Goal: Information Seeking & Learning: Learn about a topic

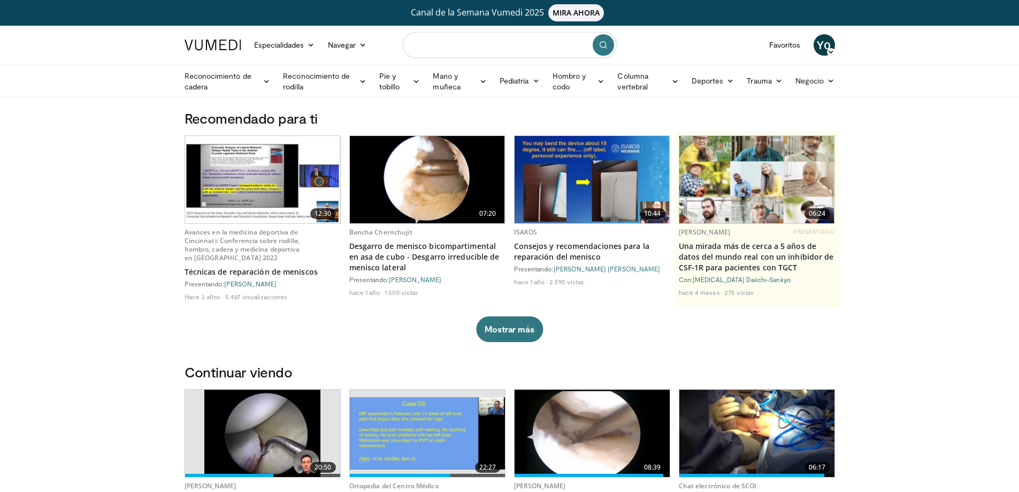
click at [444, 42] on input "Buscar temas, intervenciones" at bounding box center [510, 45] width 214 height 26
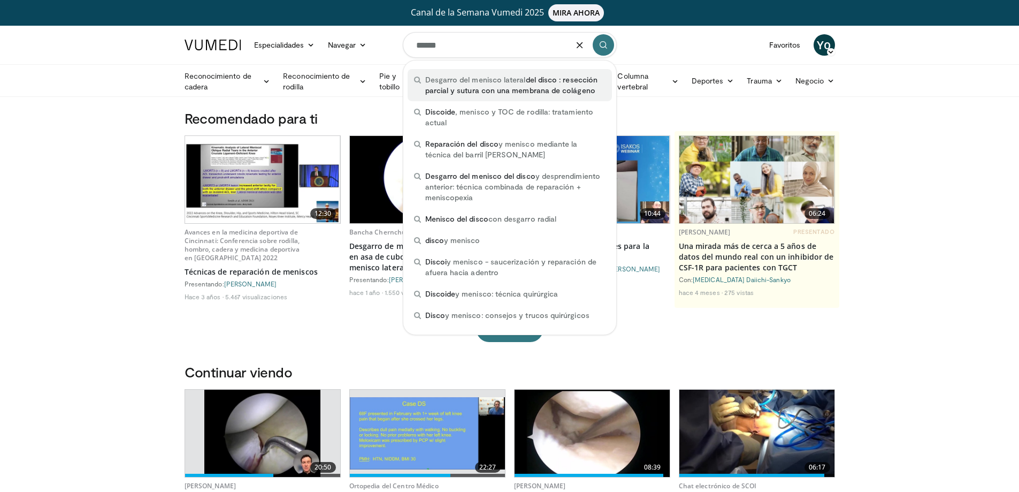
click at [562, 82] on font "del disco : resección parcial y sutura con una membrana de colágeno" at bounding box center [511, 85] width 172 height 20
type input "**********"
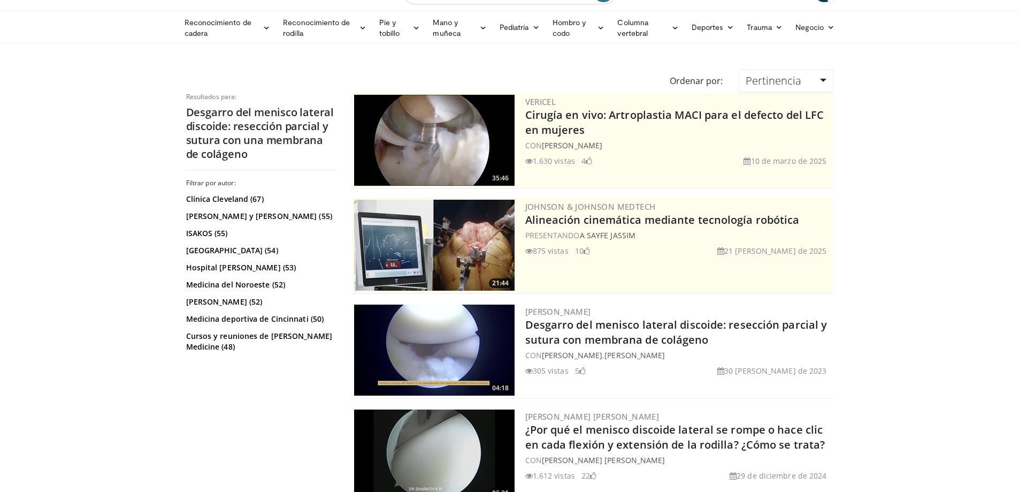
scroll to position [107, 0]
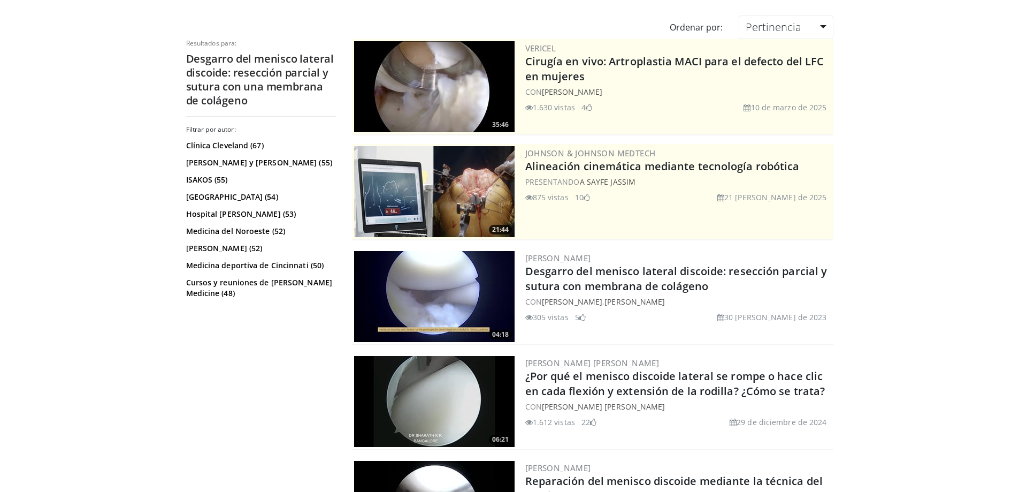
click at [421, 291] on img at bounding box center [434, 296] width 161 height 91
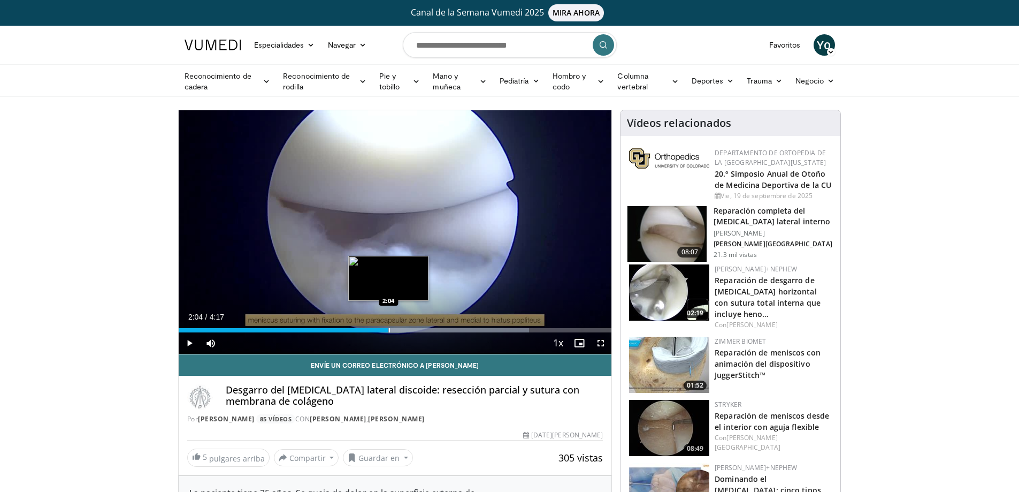
click at [388, 326] on div "Loaded : 80.94% 2:25 2:04" at bounding box center [395, 327] width 433 height 10
click at [599, 344] on span "Video Player" at bounding box center [600, 342] width 21 height 21
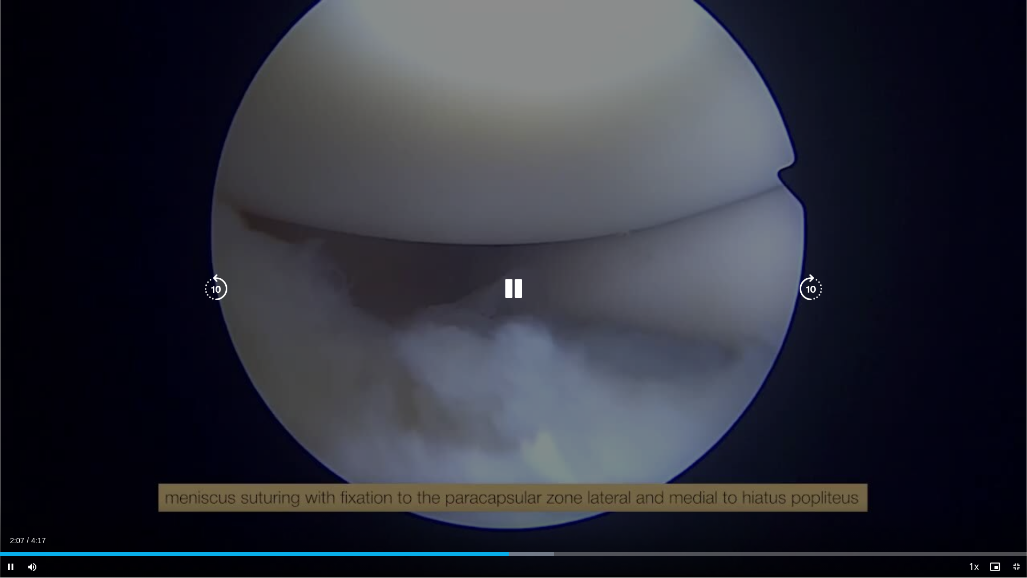
click at [640, 405] on div "10 seconds Tap to unmute" at bounding box center [513, 288] width 1027 height 577
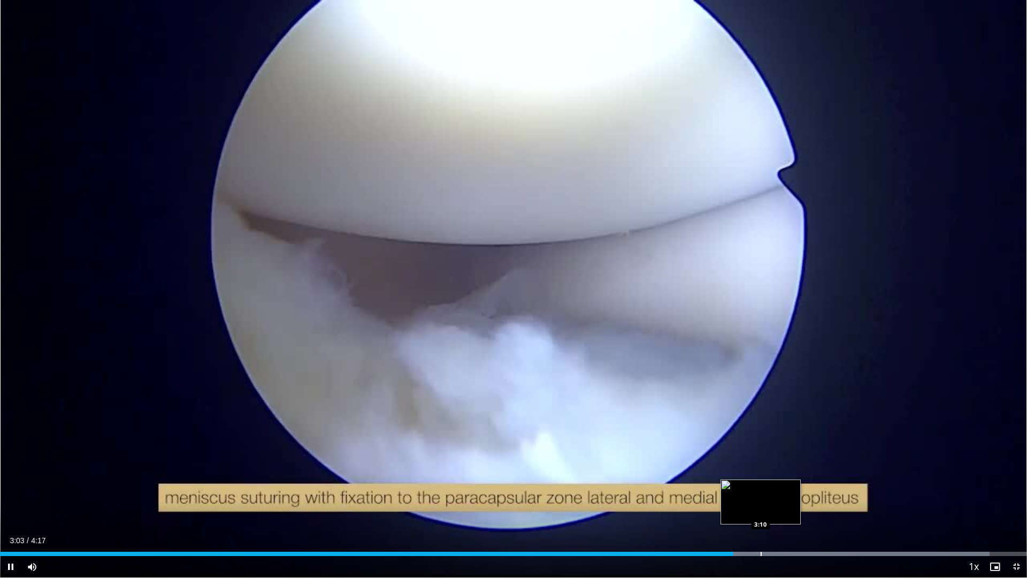
click at [761, 491] on div "Progress Bar" at bounding box center [761, 554] width 1 height 4
click at [813, 491] on div "Progress Bar" at bounding box center [812, 554] width 1 height 4
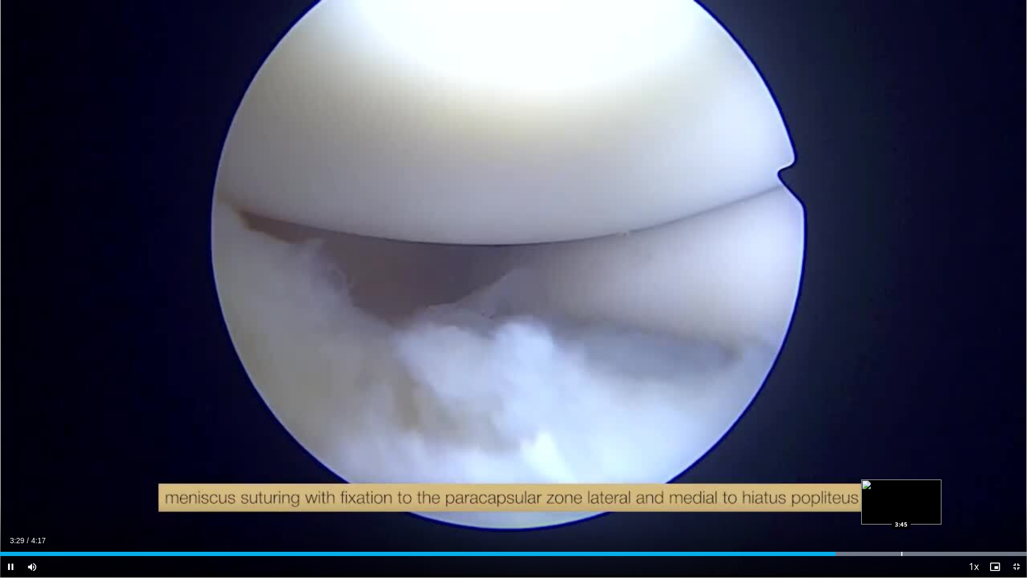
click at [902, 491] on div "Progress Bar" at bounding box center [902, 554] width 1 height 4
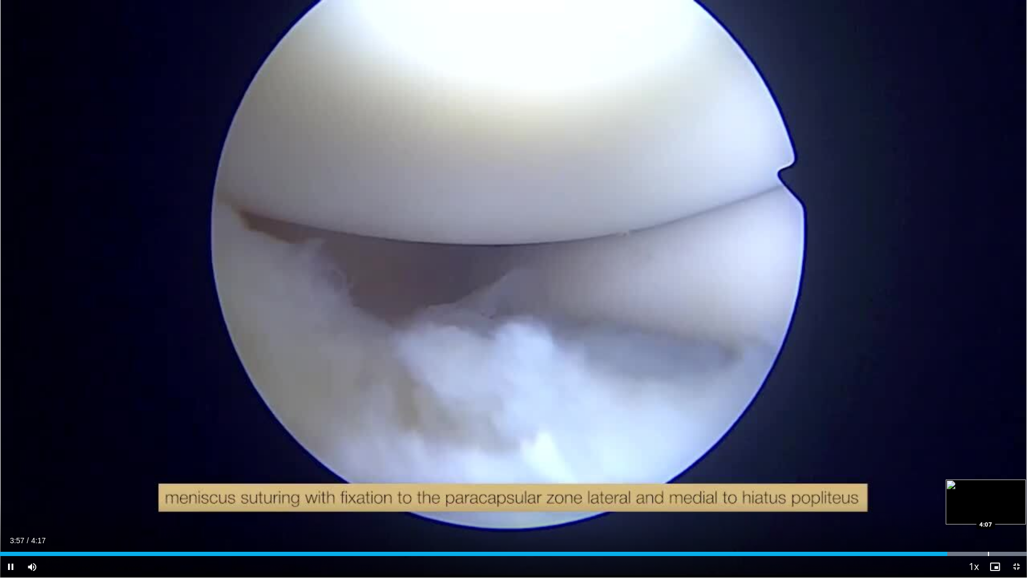
click at [988, 491] on div "Progress Bar" at bounding box center [988, 554] width 1 height 4
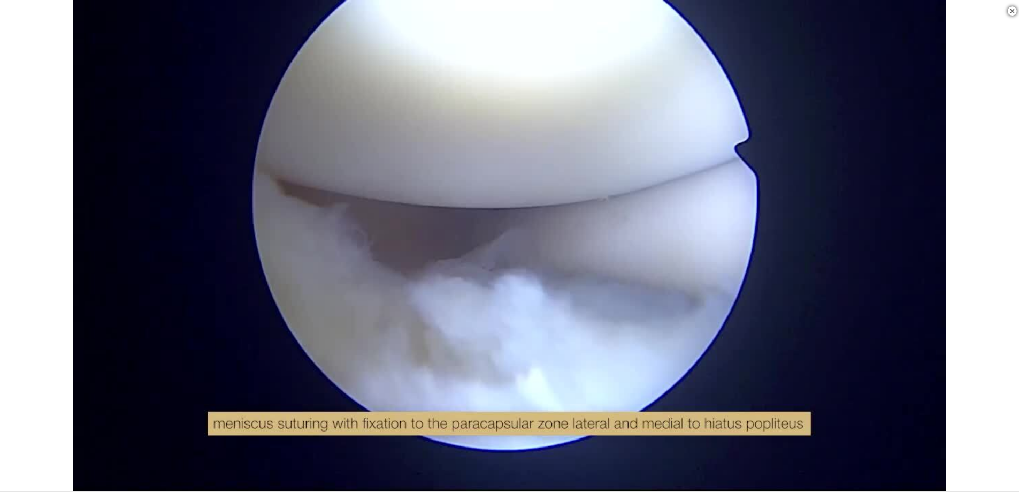
scroll to position [428, 0]
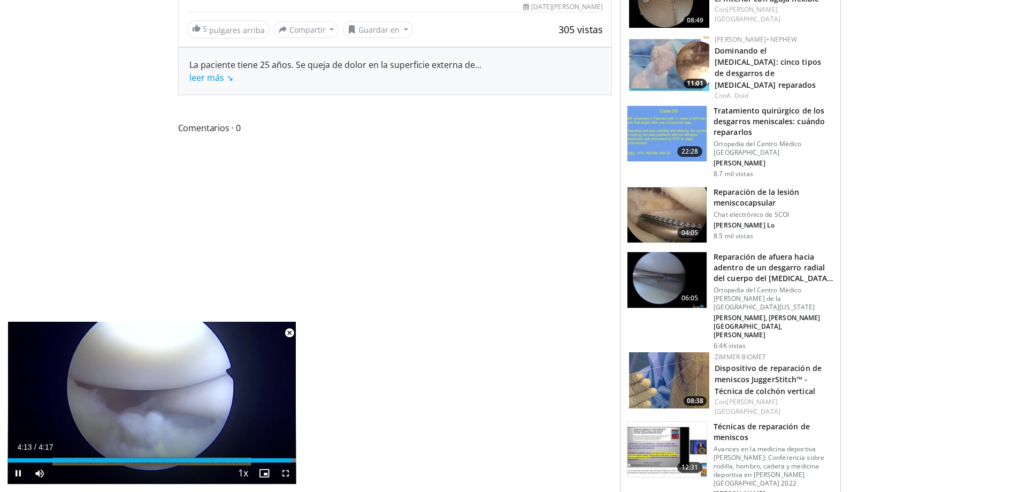
click at [292, 330] on span "Video Player" at bounding box center [289, 332] width 21 height 21
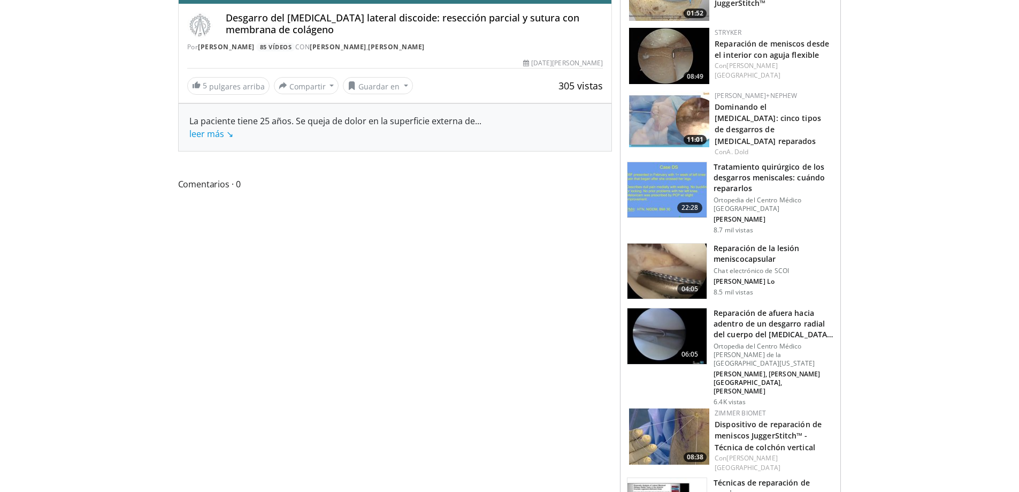
scroll to position [398, 0]
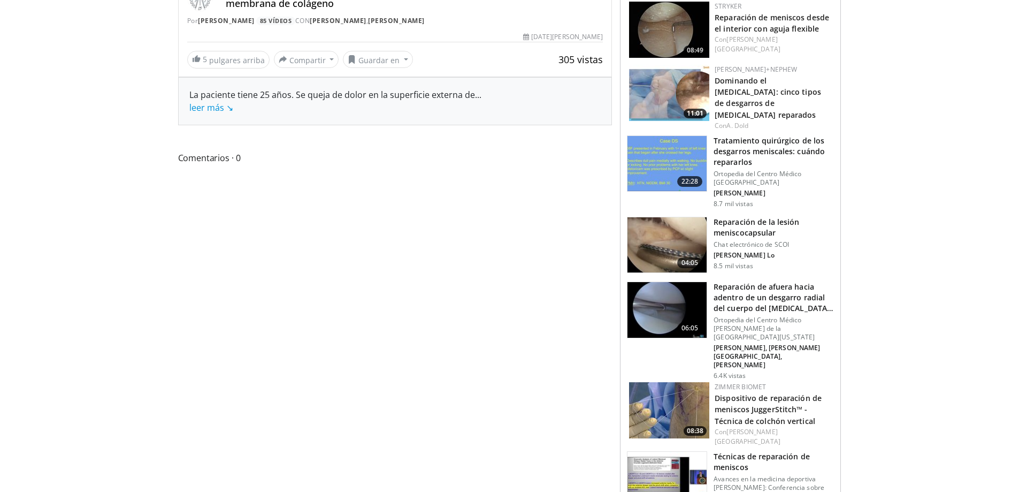
click at [685, 382] on img at bounding box center [669, 410] width 80 height 56
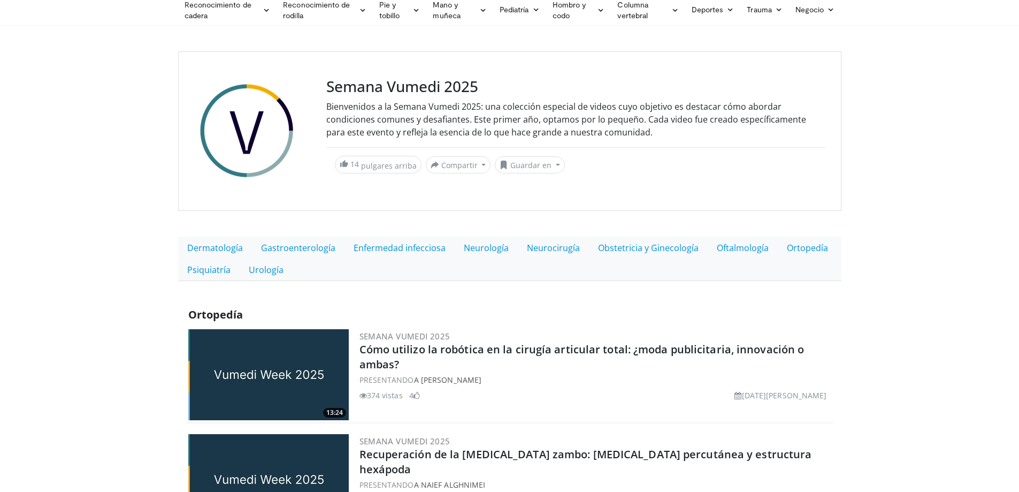
scroll to position [54, 0]
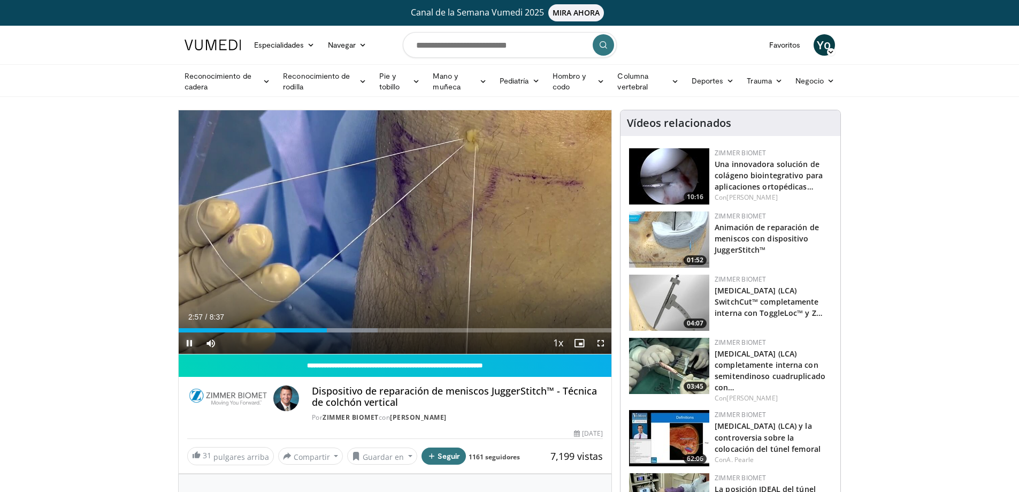
click at [193, 338] on span "Video Player" at bounding box center [189, 342] width 21 height 21
